Goal: Navigation & Orientation: Find specific page/section

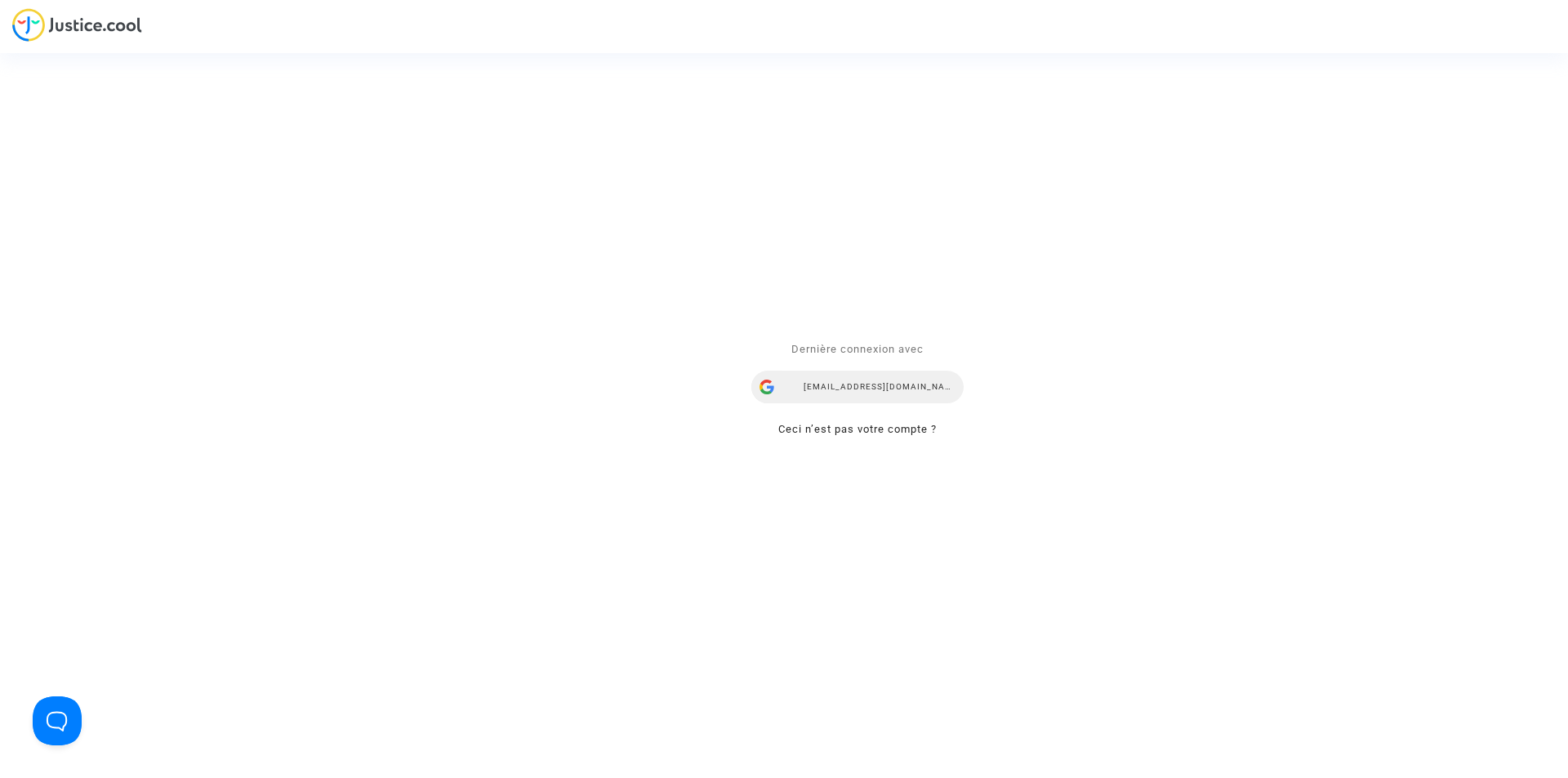
click at [886, 391] on div "[EMAIL_ADDRESS][DOMAIN_NAME]" at bounding box center [857, 387] width 212 height 32
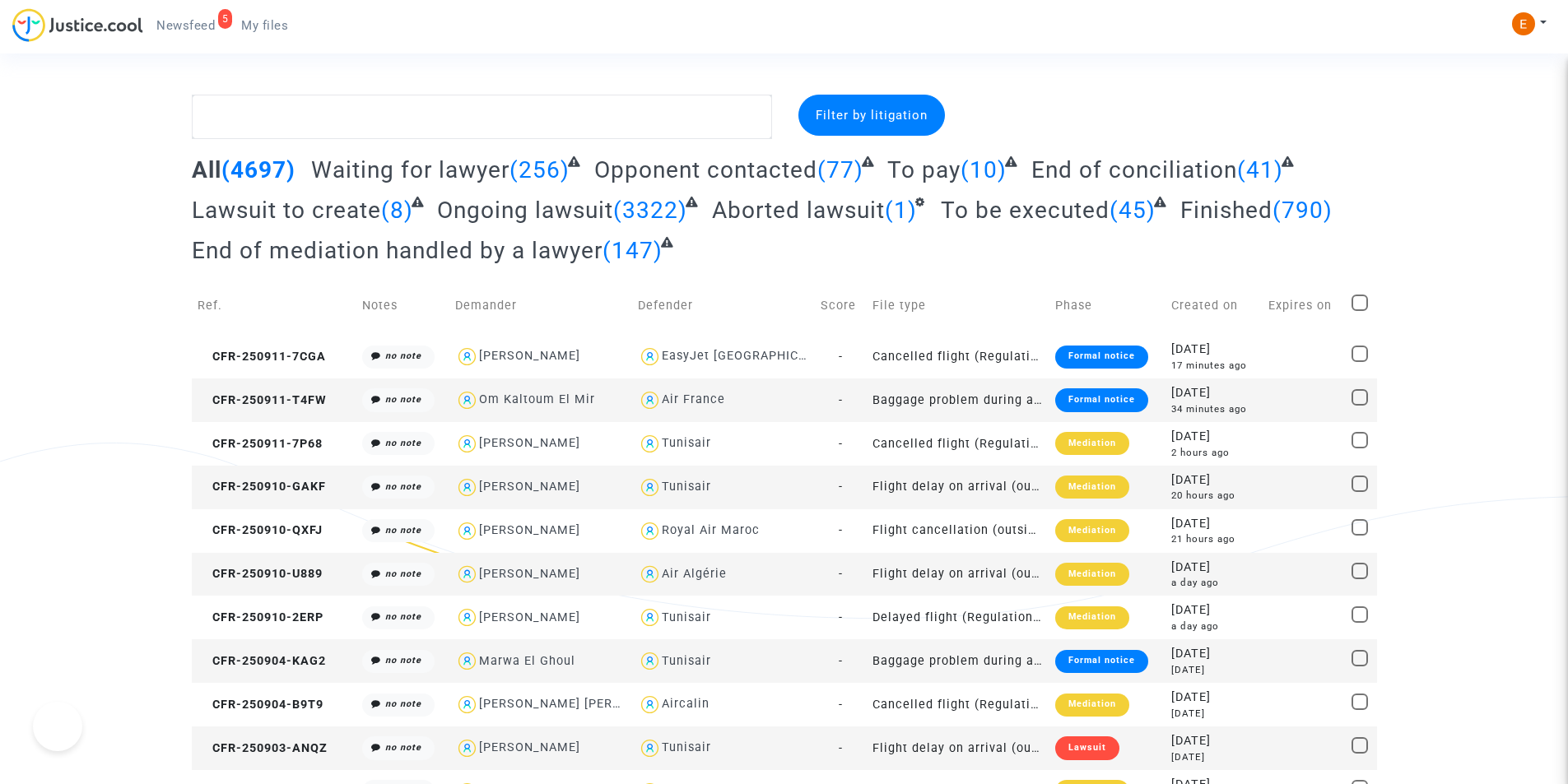
click at [188, 31] on span "Newsfeed" at bounding box center [186, 26] width 59 height 15
